Goal: Information Seeking & Learning: Check status

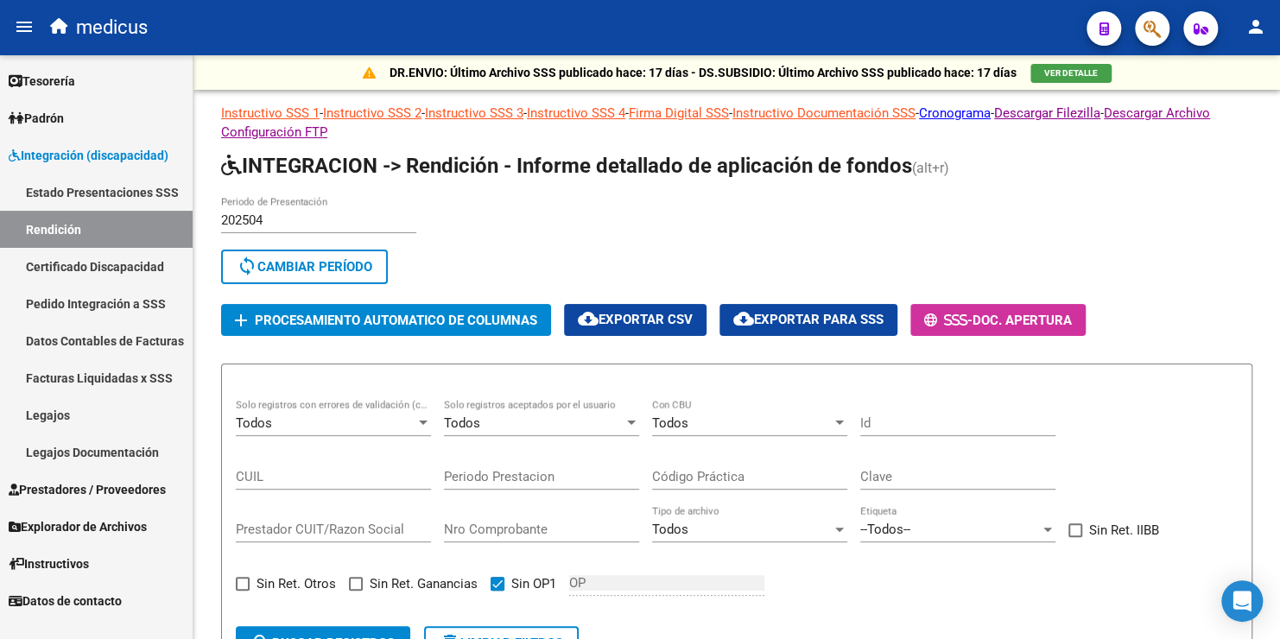
scroll to position [200, 0]
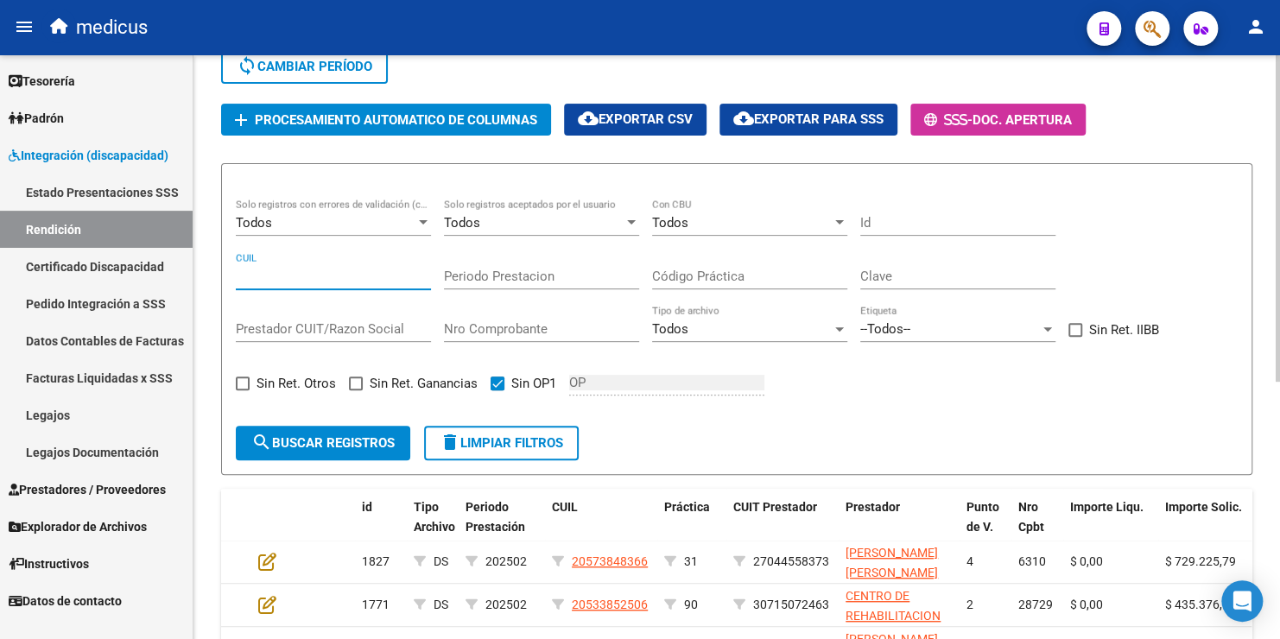
click at [317, 269] on input "CUIL" at bounding box center [333, 277] width 195 height 16
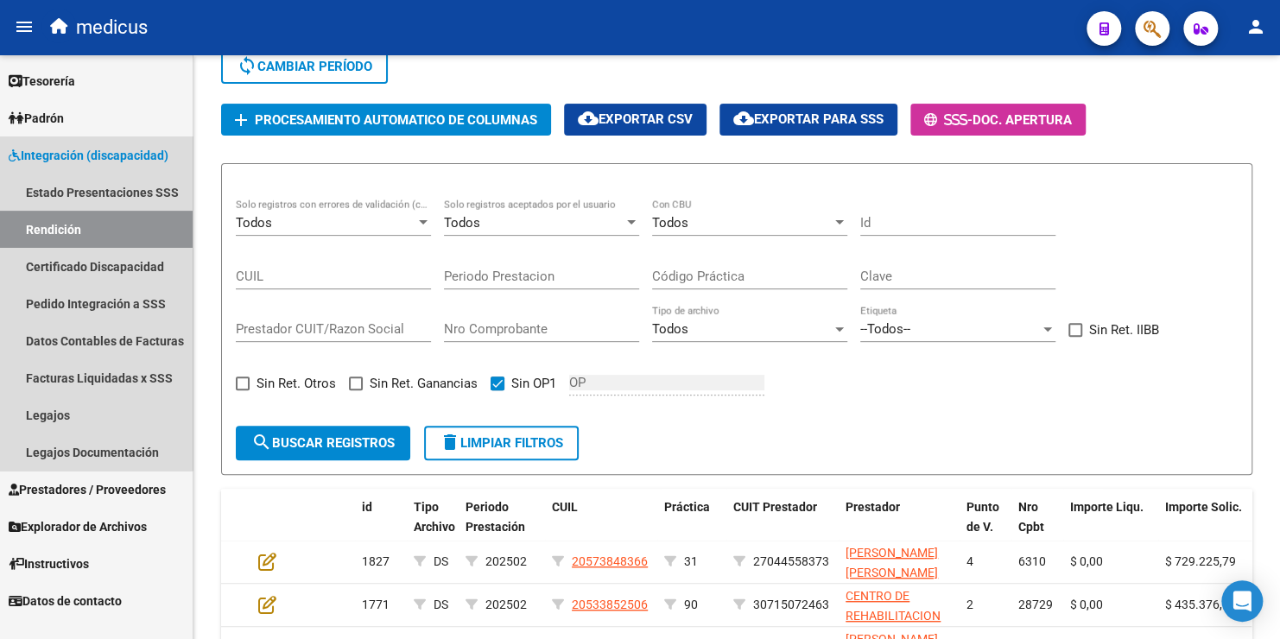
click at [56, 154] on span "Integración (discapacidad)" at bounding box center [89, 155] width 160 height 19
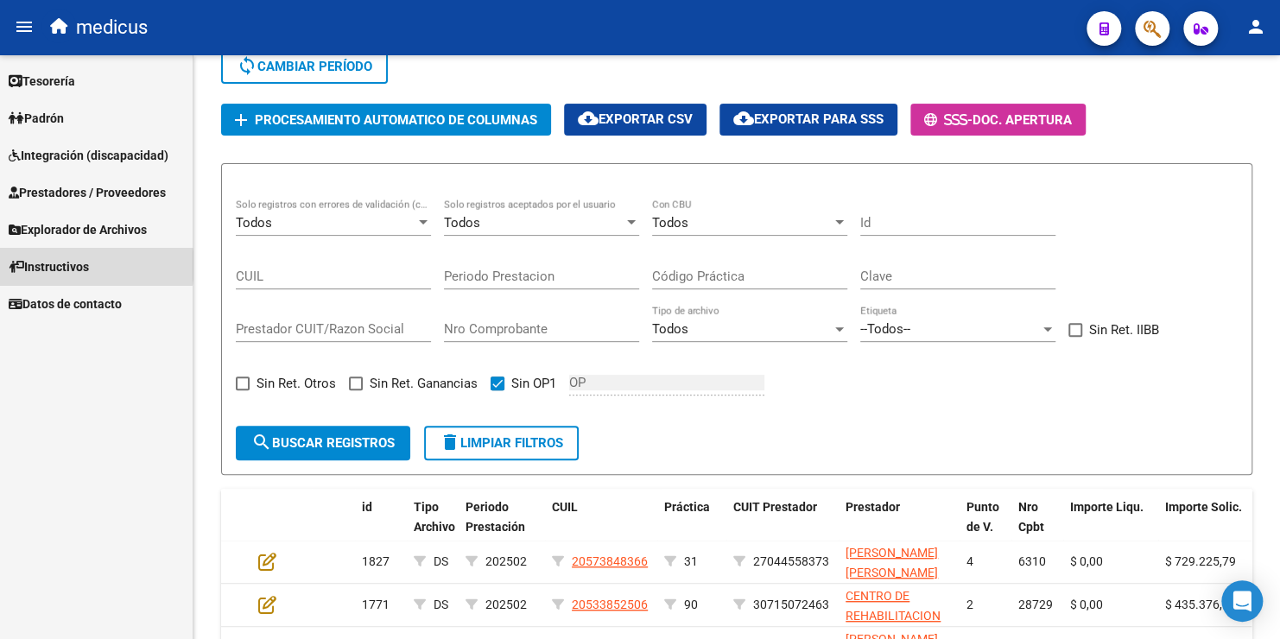
click at [73, 265] on span "Instructivos" at bounding box center [49, 266] width 80 height 19
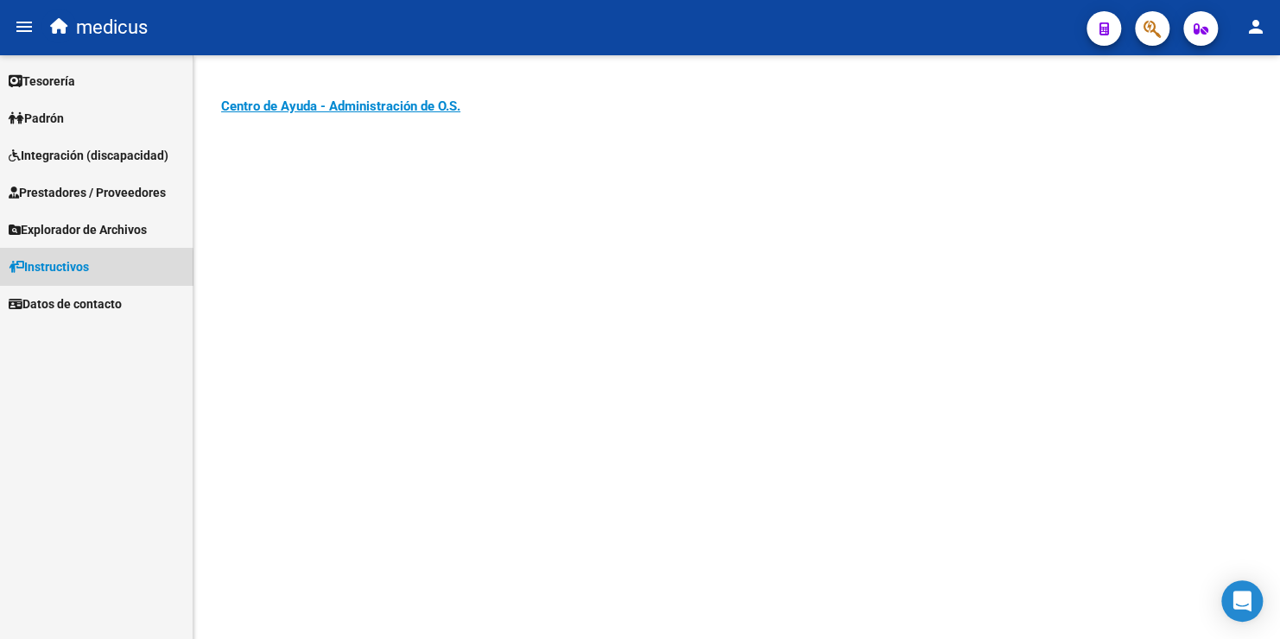
click at [70, 270] on span "Instructivos" at bounding box center [49, 266] width 80 height 19
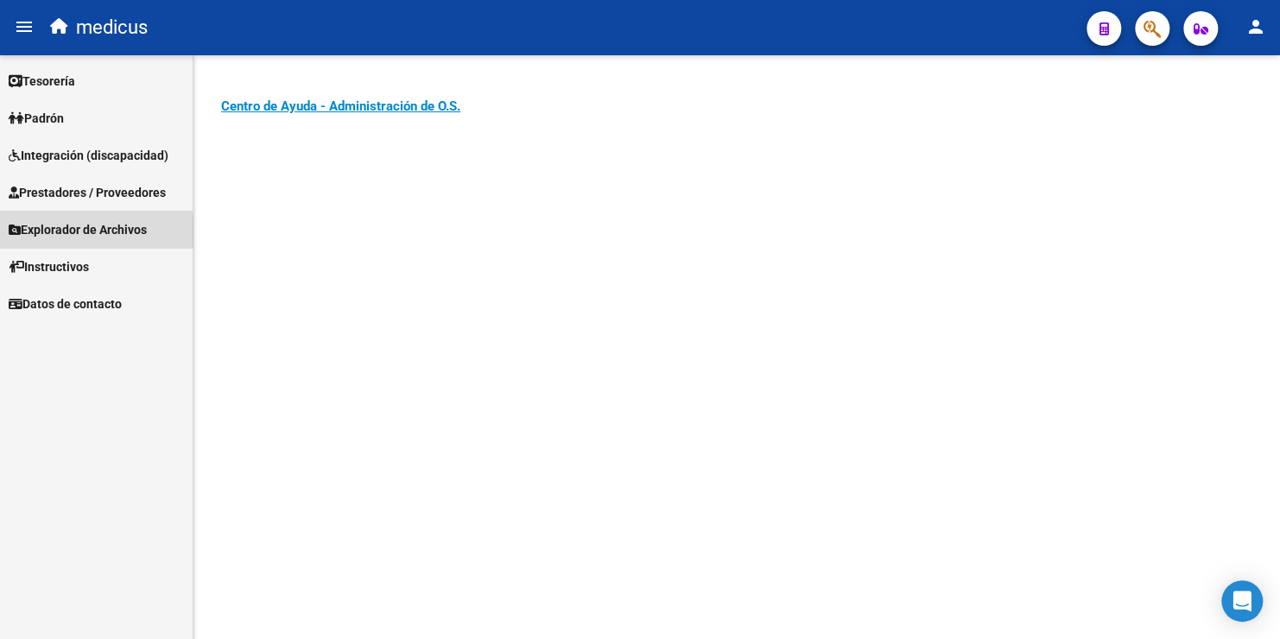
click at [74, 231] on span "Explorador de Archivos" at bounding box center [78, 229] width 138 height 19
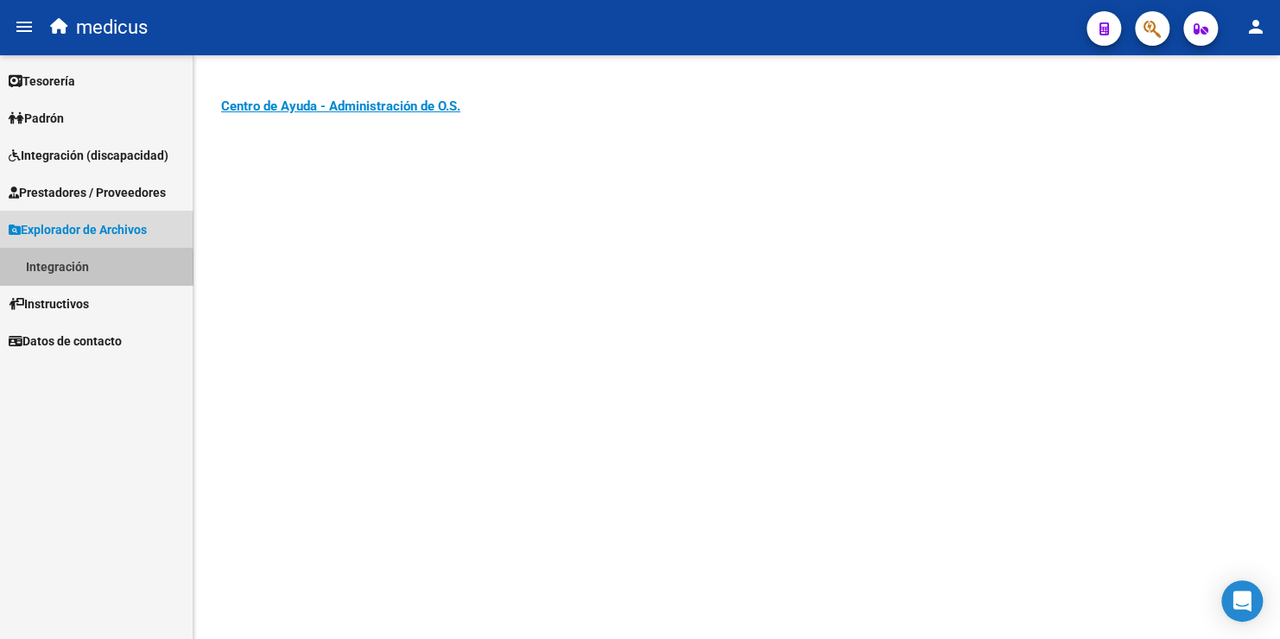
click at [66, 267] on link "Integración" at bounding box center [96, 266] width 193 height 37
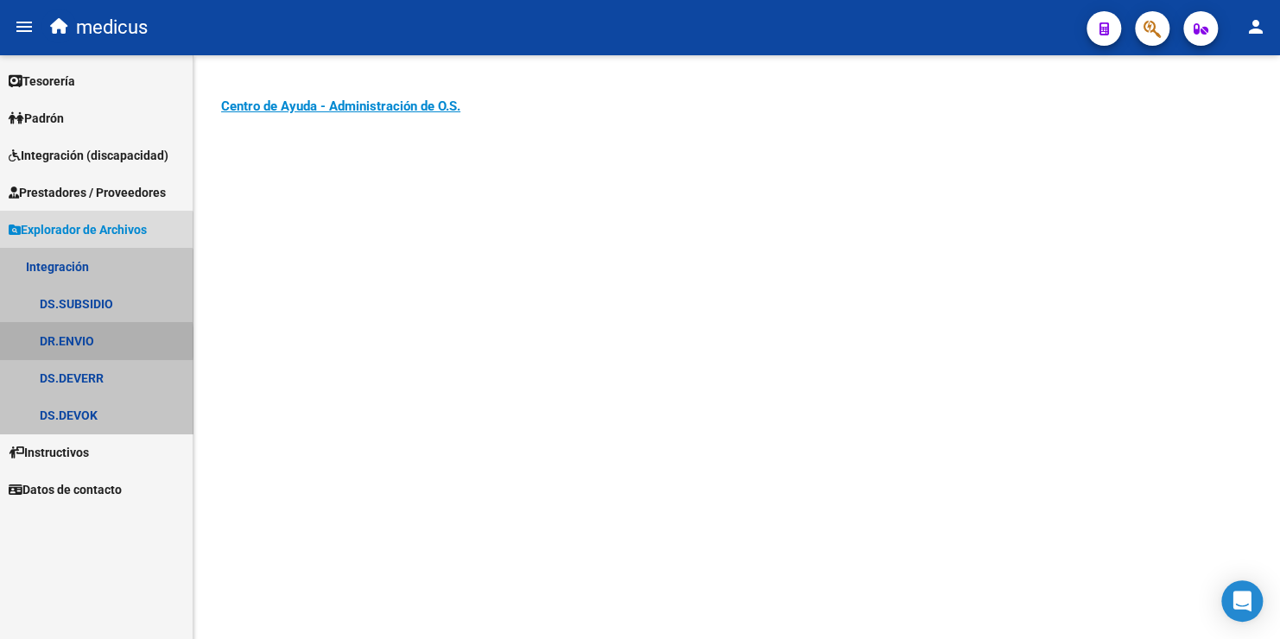
click at [68, 343] on link "DR.ENVIO" at bounding box center [96, 340] width 193 height 37
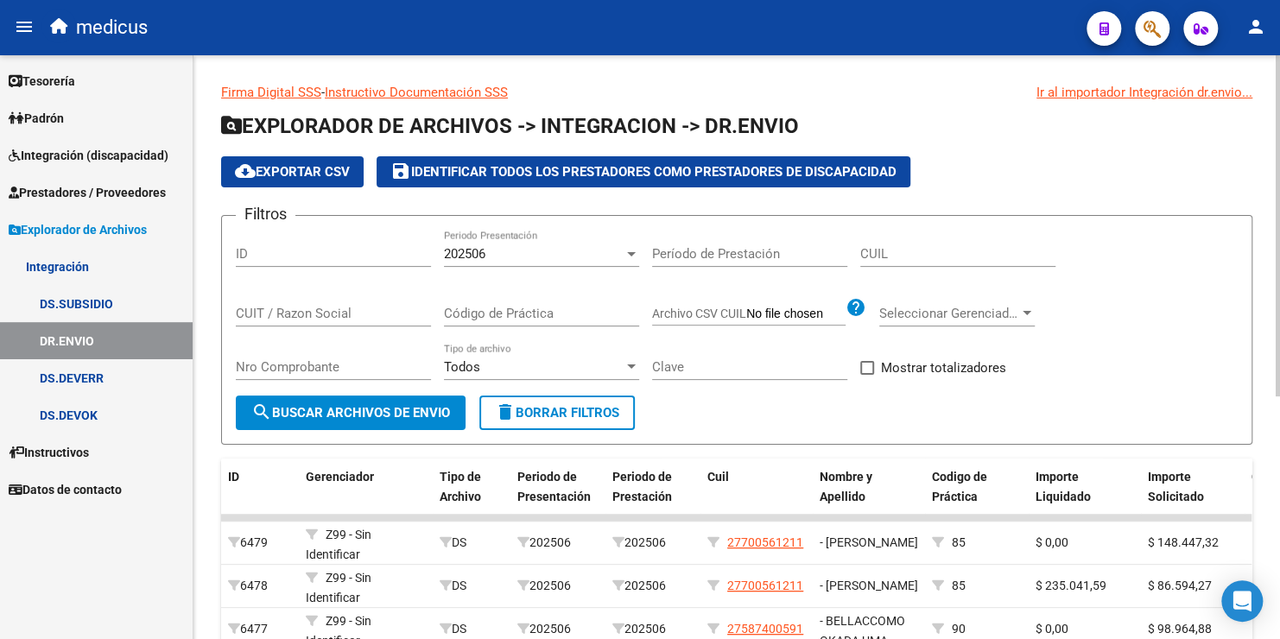
click at [905, 256] on input "CUIL" at bounding box center [957, 254] width 195 height 16
paste input "27-54167201-5"
type input "27-54167201-5"
click at [509, 252] on div "202506" at bounding box center [534, 254] width 180 height 16
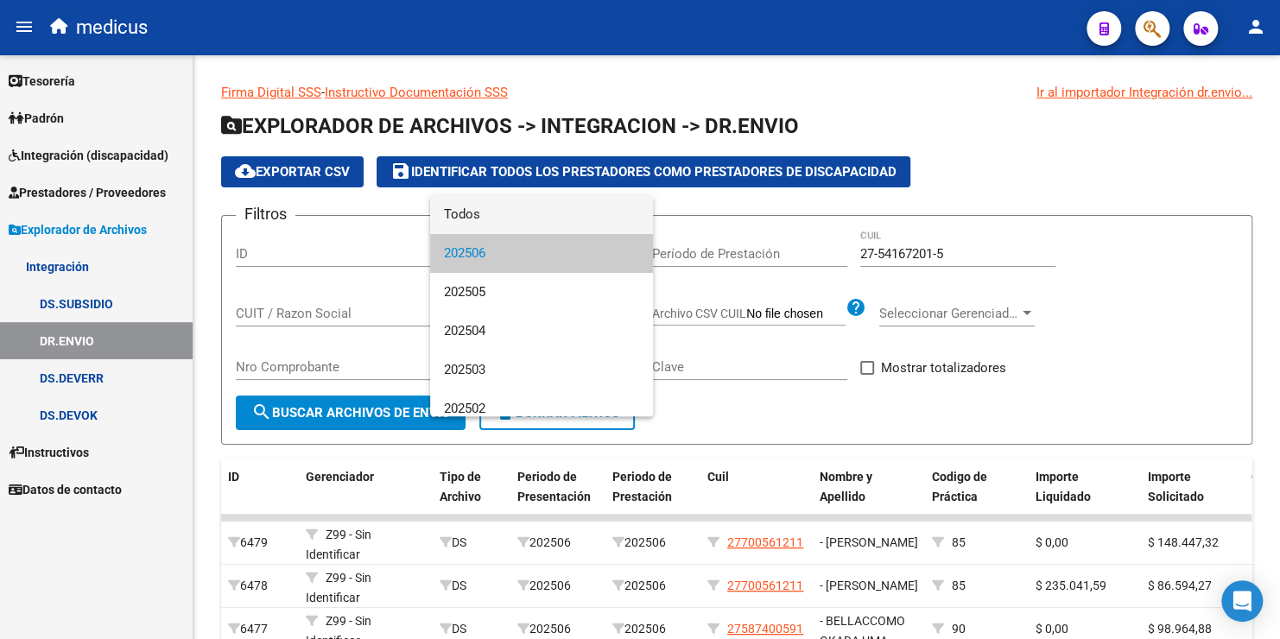
click at [506, 221] on span "Todos" at bounding box center [541, 214] width 195 height 39
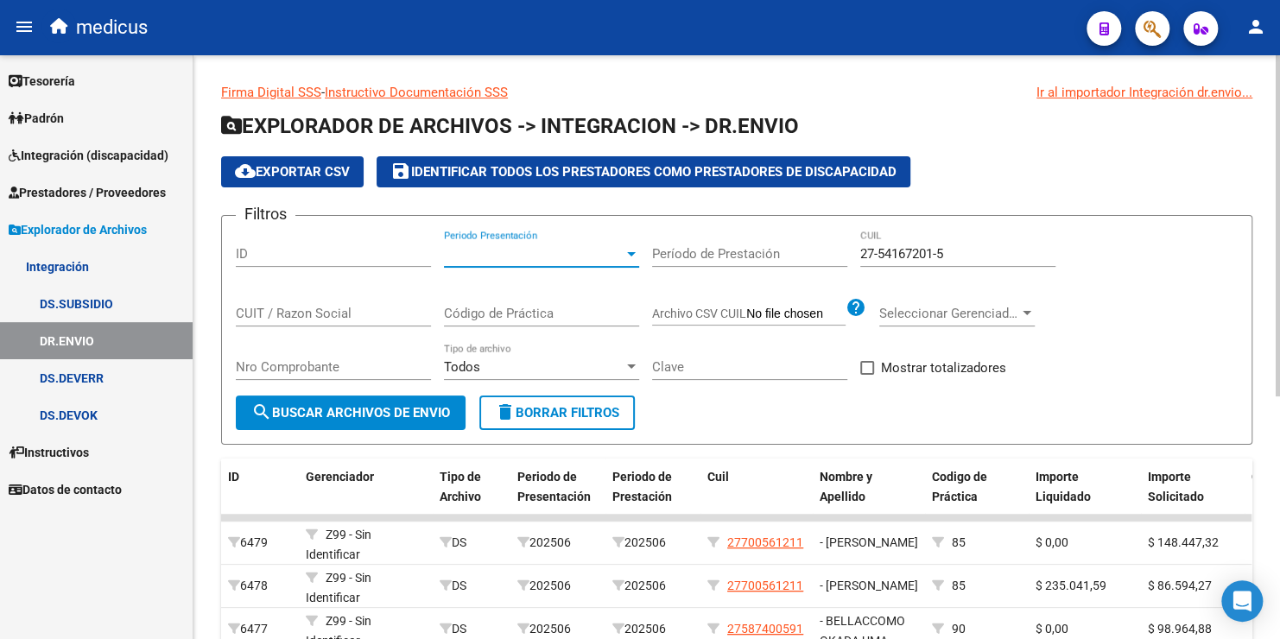
click at [403, 410] on span "search Buscar Archivos de Envio" at bounding box center [350, 413] width 199 height 16
